Goal: Task Accomplishment & Management: Manage account settings

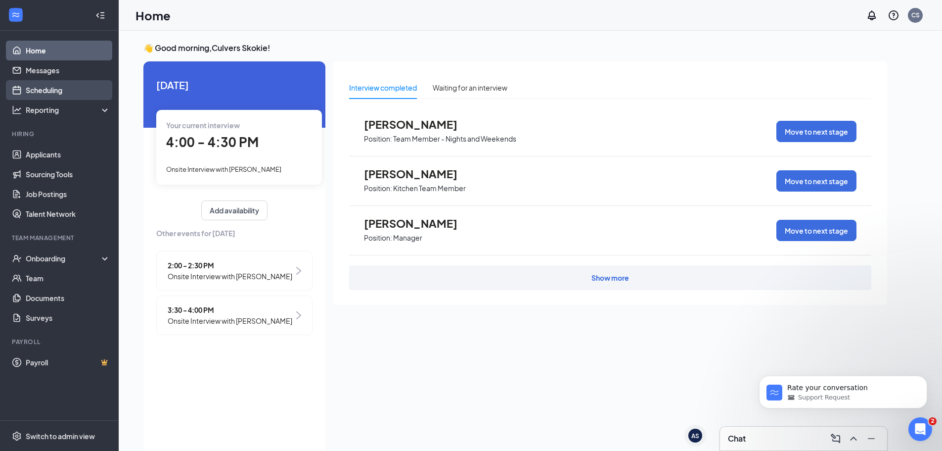
click at [50, 83] on link "Scheduling" at bounding box center [68, 90] width 85 height 20
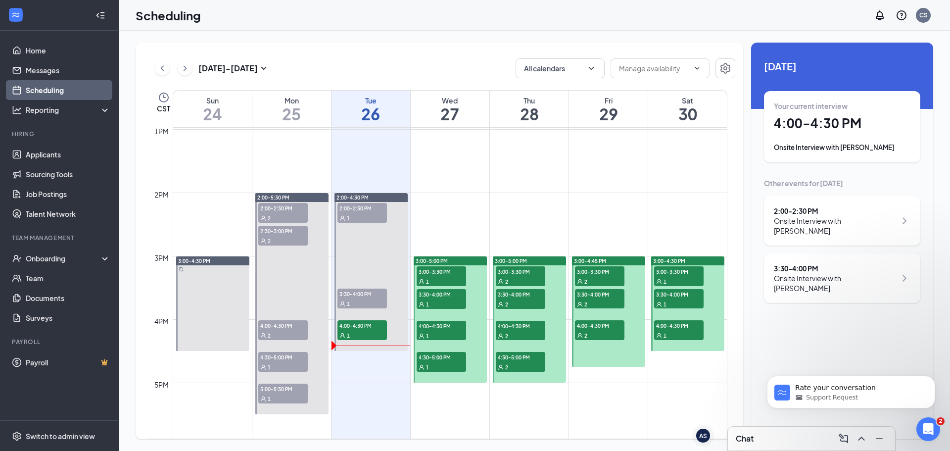
scroll to position [833, 0]
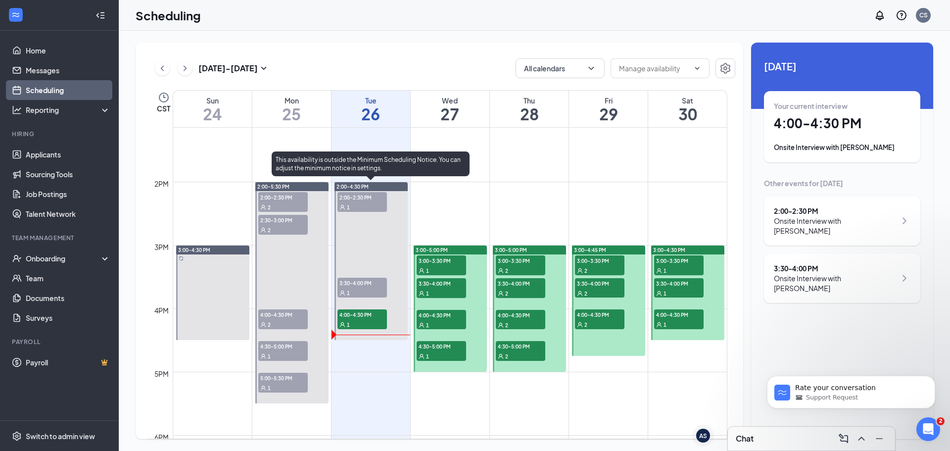
click at [346, 200] on span "2:00-2:30 PM" at bounding box center [361, 197] width 49 height 10
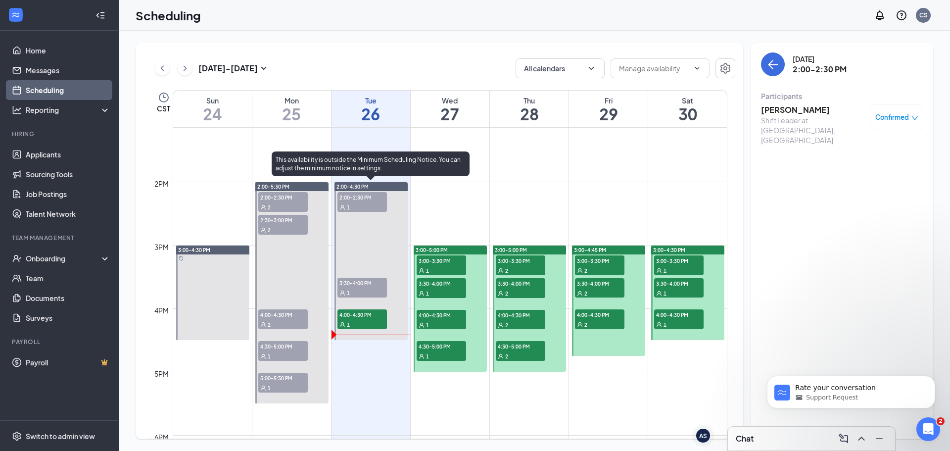
click at [361, 312] on span "4:00-4:30 PM" at bounding box center [361, 314] width 49 height 10
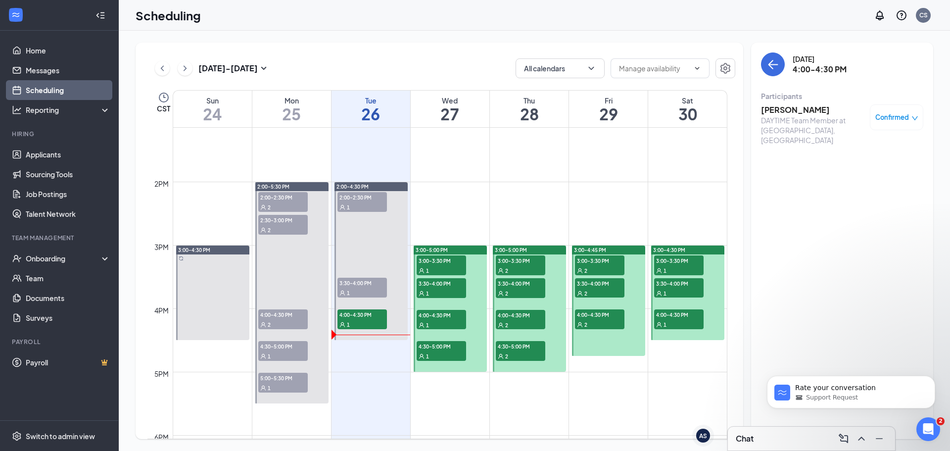
drag, startPoint x: 793, startPoint y: 111, endPoint x: 805, endPoint y: 108, distance: 12.7
click at [793, 111] on h3 "[PERSON_NAME]" at bounding box center [813, 109] width 104 height 11
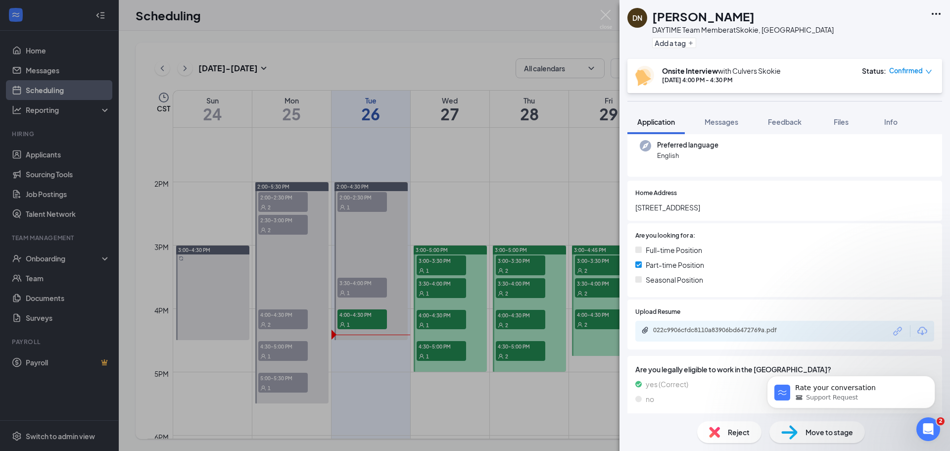
scroll to position [148, 0]
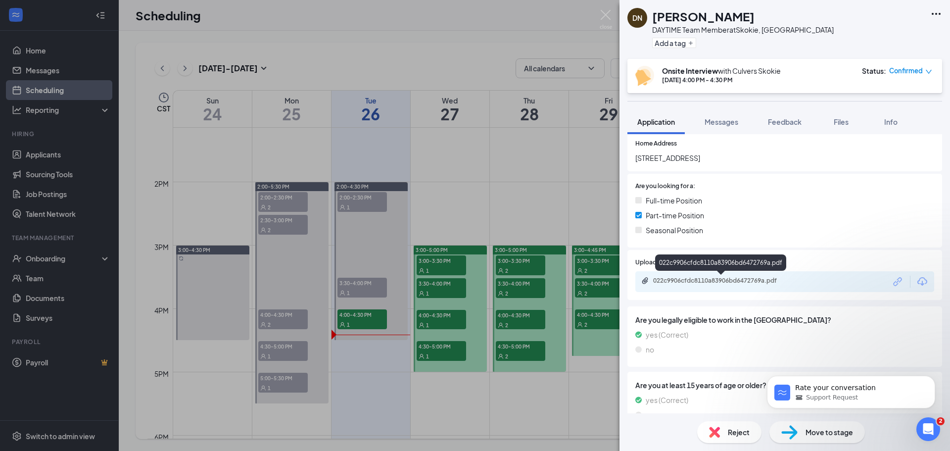
click at [720, 278] on div "022c9906cfdc8110a83906bd6472769a.pdf" at bounding box center [722, 281] width 139 height 8
click at [747, 434] on span "Reject" at bounding box center [739, 431] width 22 height 11
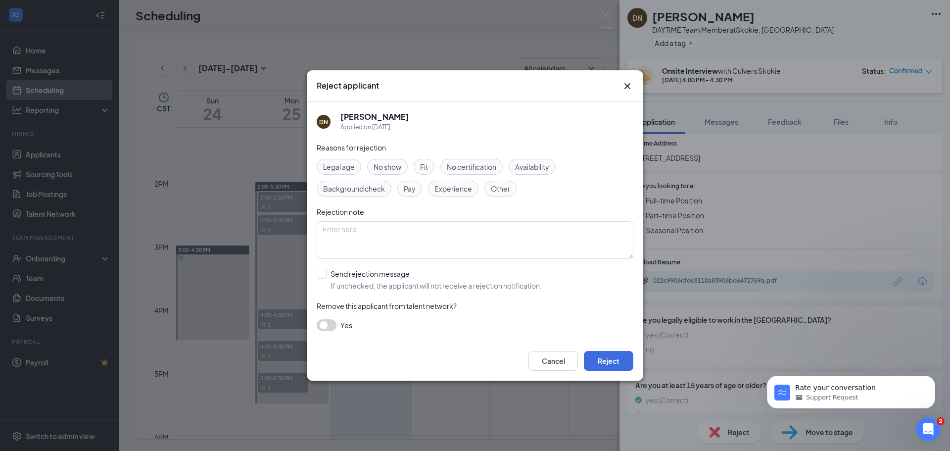
click at [395, 171] on span "No show" at bounding box center [387, 166] width 28 height 11
click at [617, 355] on button "Reject" at bounding box center [608, 361] width 49 height 20
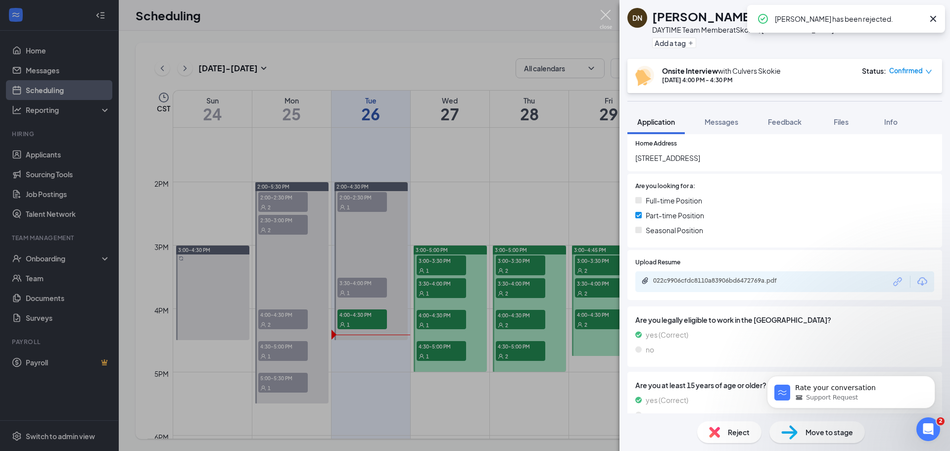
drag, startPoint x: 610, startPoint y: 13, endPoint x: 617, endPoint y: 0, distance: 14.8
click at [611, 12] on img at bounding box center [606, 19] width 12 height 19
